Goal: Transaction & Acquisition: Book appointment/travel/reservation

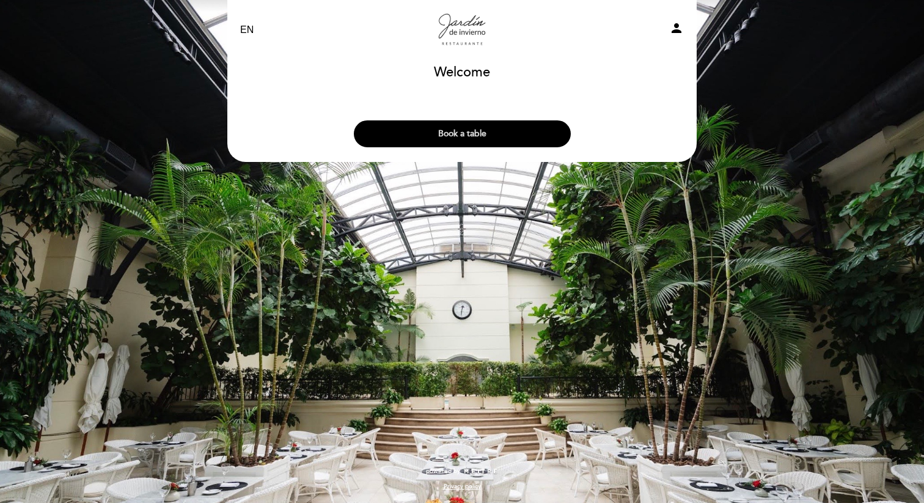
click at [495, 140] on button "Book a table" at bounding box center [462, 133] width 217 height 27
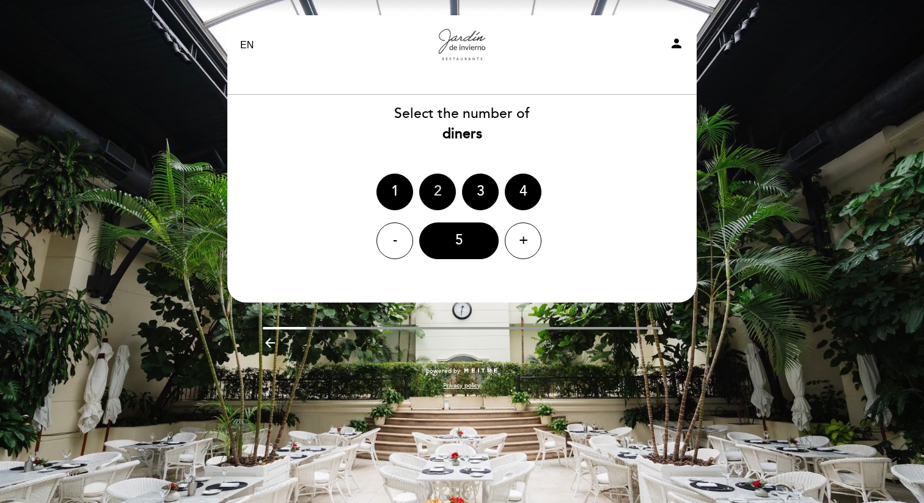
click at [444, 197] on div "2" at bounding box center [437, 192] width 37 height 37
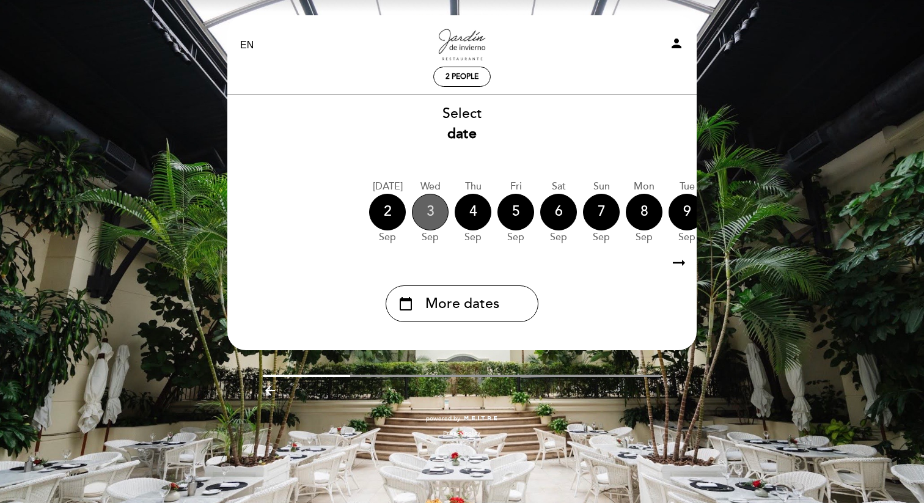
click at [439, 211] on div "3" at bounding box center [430, 212] width 37 height 37
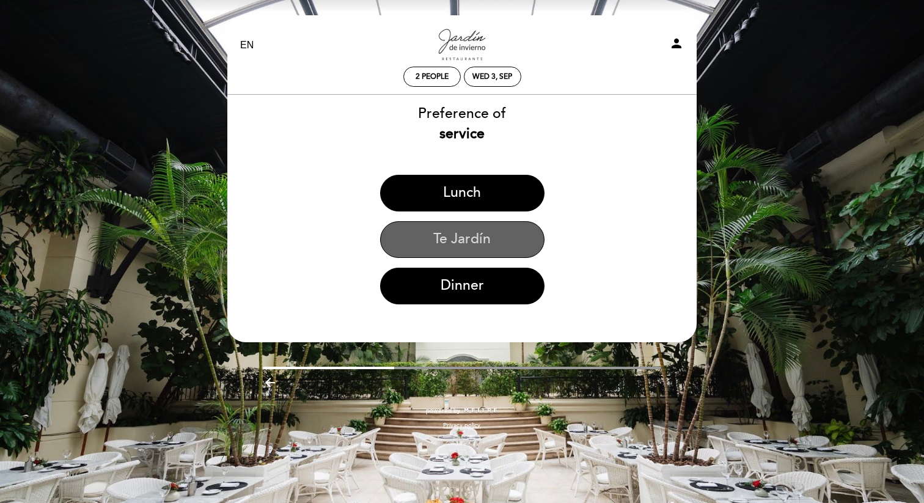
click at [511, 232] on button "Te Jardín" at bounding box center [462, 239] width 164 height 37
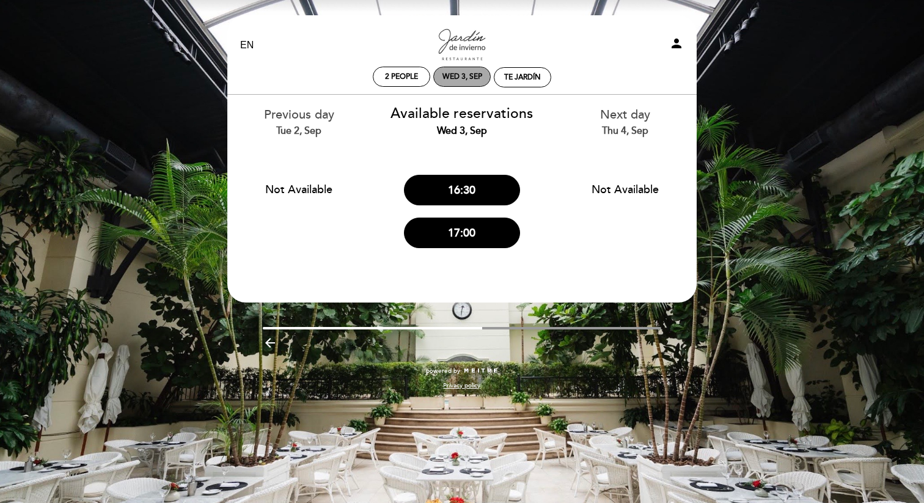
click at [473, 81] on div "Wed 3, Sep" at bounding box center [462, 76] width 40 height 9
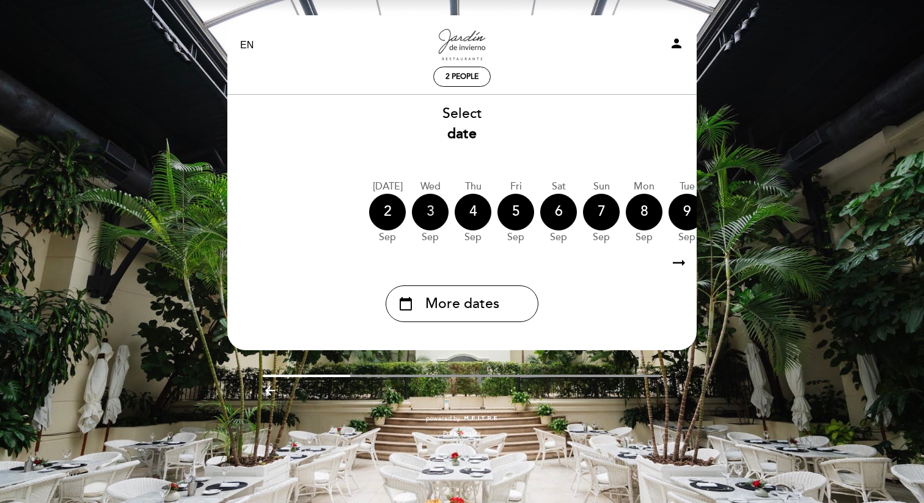
click at [435, 217] on div "3" at bounding box center [430, 212] width 37 height 37
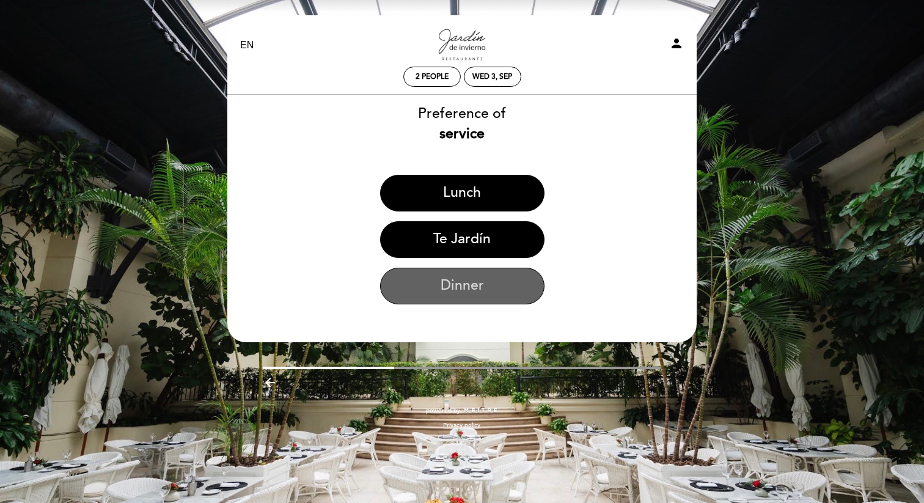
click at [491, 280] on button "Dinner" at bounding box center [462, 286] width 164 height 37
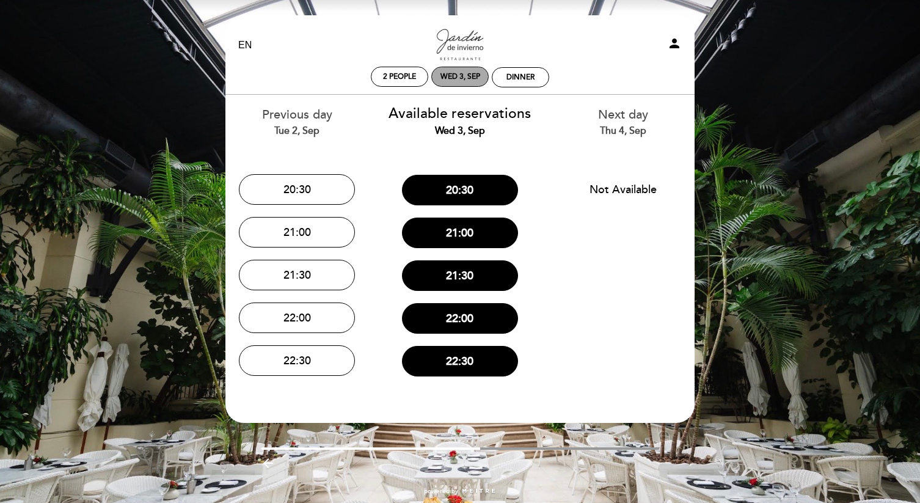
click at [460, 81] on div "Wed 3, Sep" at bounding box center [459, 77] width 57 height 20
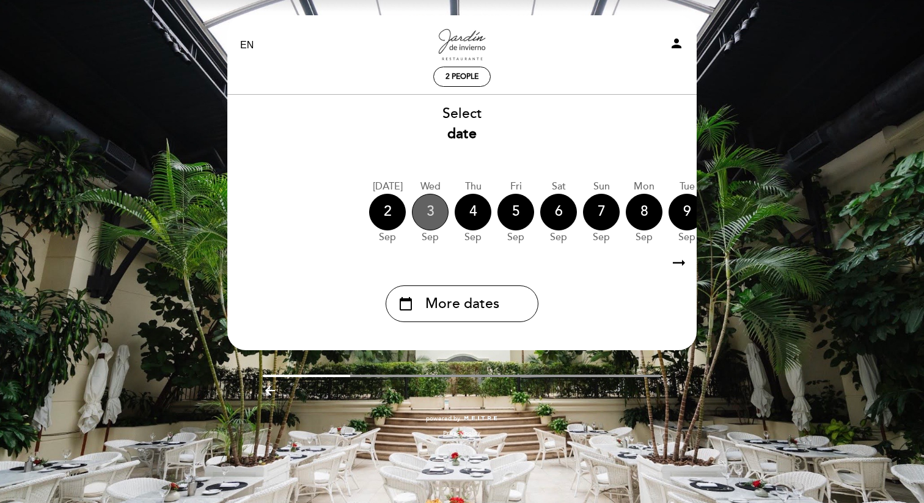
click at [430, 205] on div "3" at bounding box center [430, 212] width 37 height 37
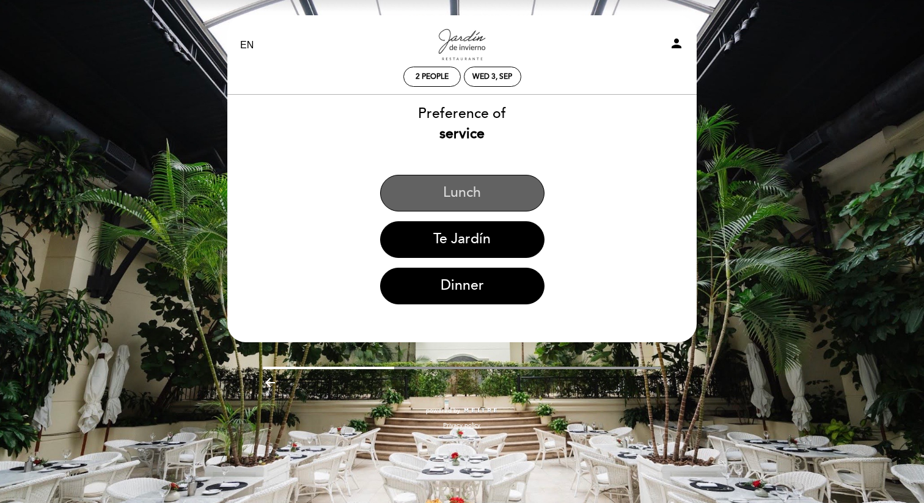
click at [510, 184] on button "Lunch" at bounding box center [462, 193] width 164 height 37
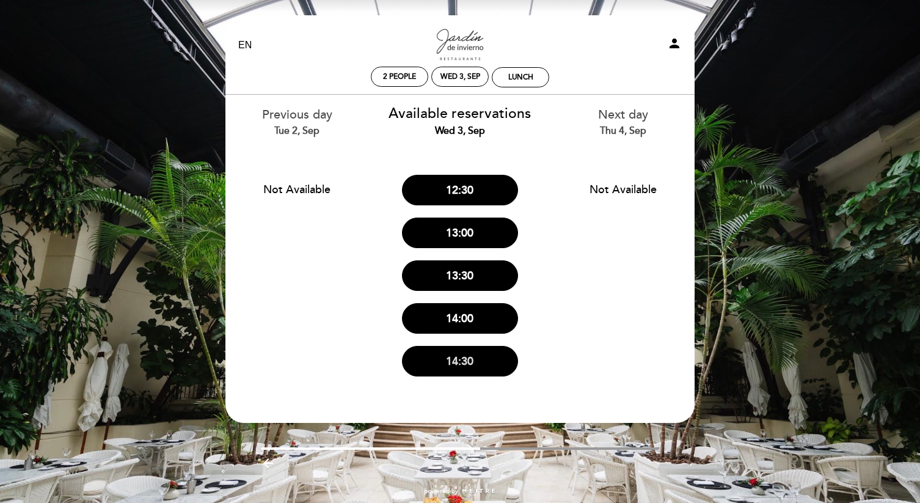
click at [481, 361] on button "14:30" at bounding box center [460, 361] width 116 height 31
